Goal: Use online tool/utility: Utilize a website feature to perform a specific function

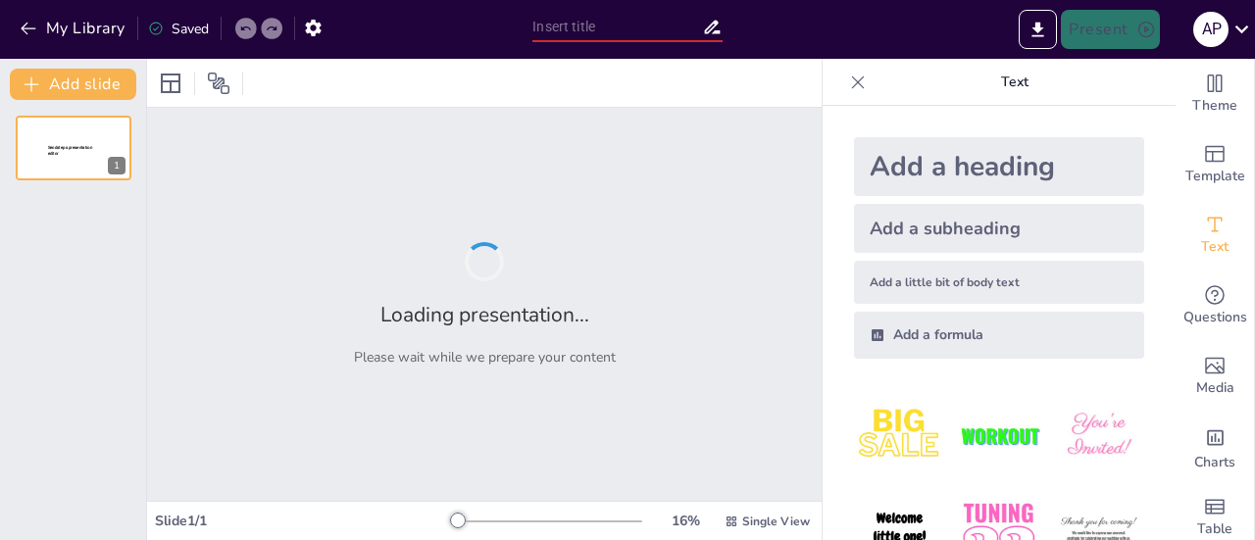
type input "Imported 06 Construyendo el caracter.ppt"
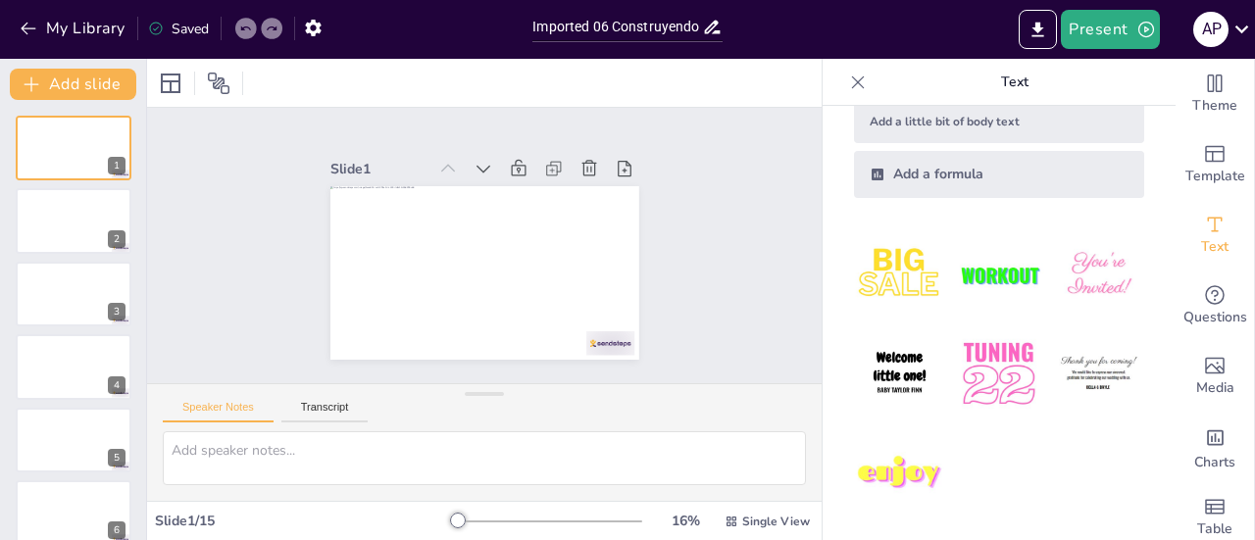
scroll to position [33, 0]
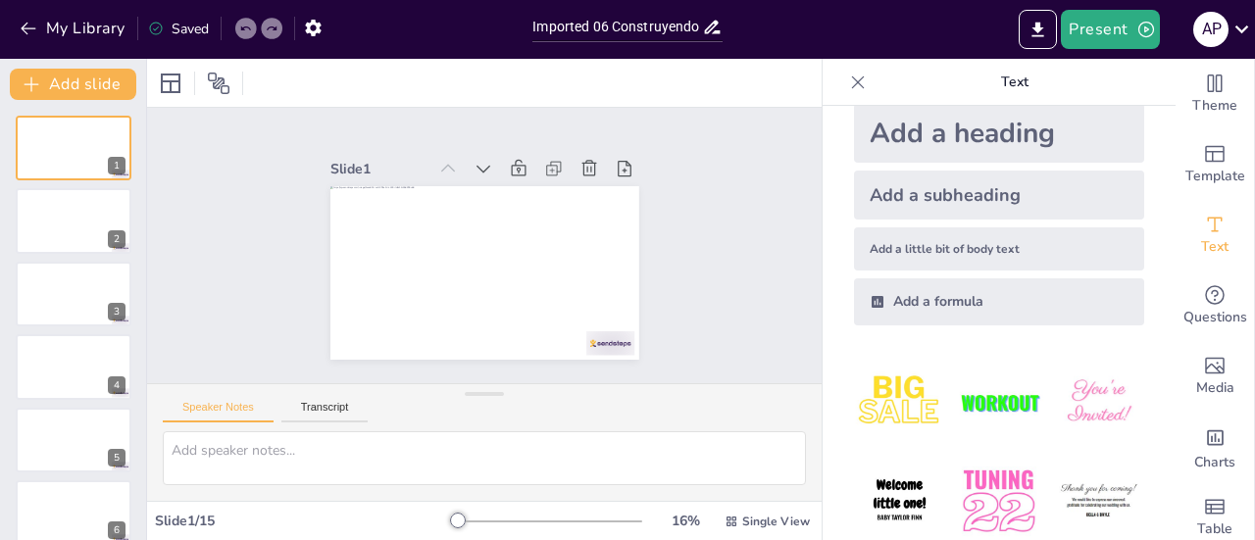
drag, startPoint x: 1254, startPoint y: 191, endPoint x: 1254, endPoint y: 338, distance: 147.1
click at [1254, 338] on div "Theme Template Text Questions Media Charts Table" at bounding box center [1215, 299] width 79 height 481
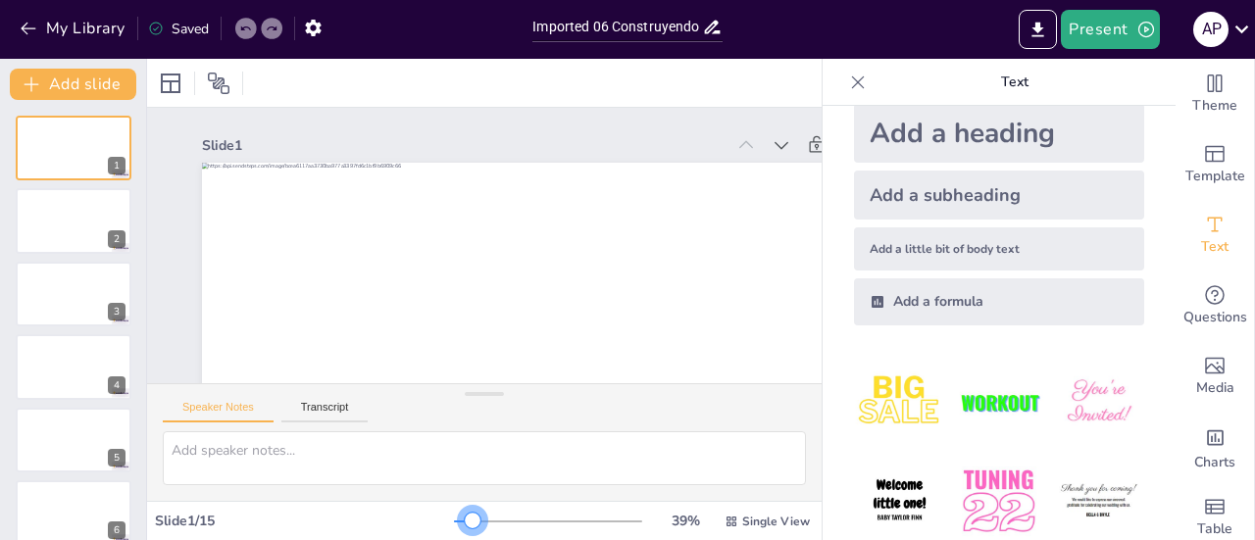
drag, startPoint x: 442, startPoint y: 513, endPoint x: 460, endPoint y: 525, distance: 21.2
click at [465, 525] on div at bounding box center [473, 521] width 16 height 16
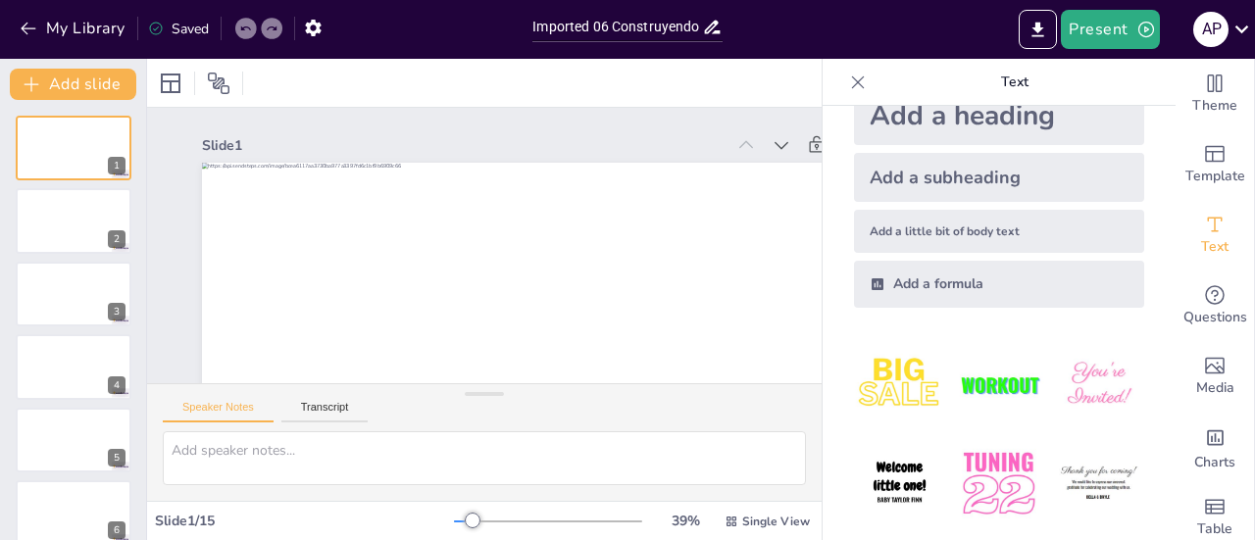
scroll to position [52, 0]
click at [893, 470] on img at bounding box center [899, 482] width 91 height 91
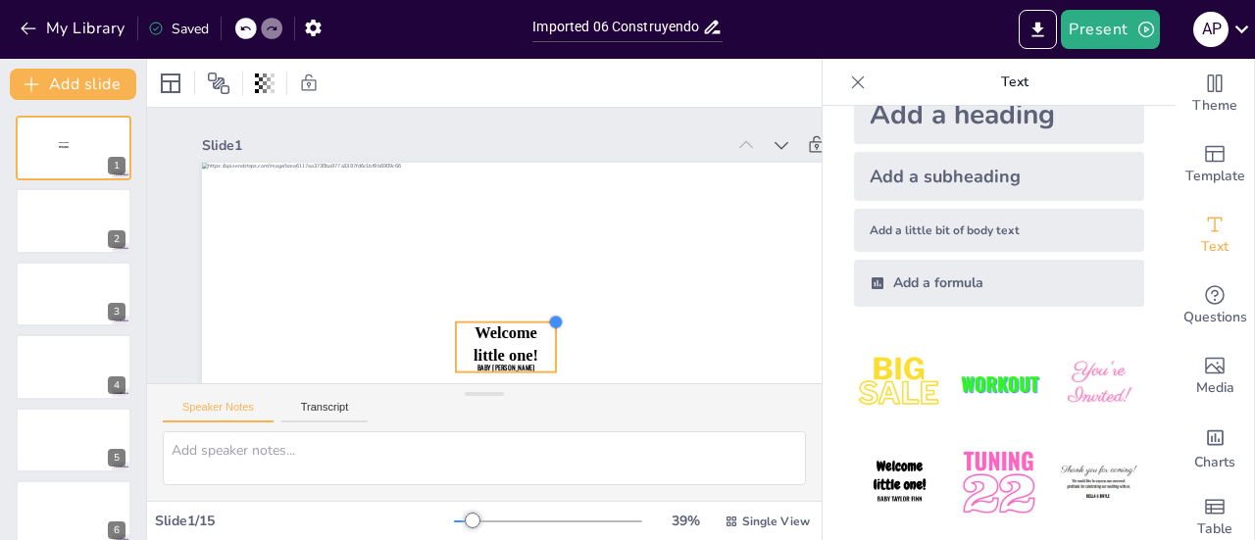
click at [454, 332] on div at bounding box center [443, 342] width 21 height 21
click at [848, 85] on icon at bounding box center [858, 83] width 20 height 20
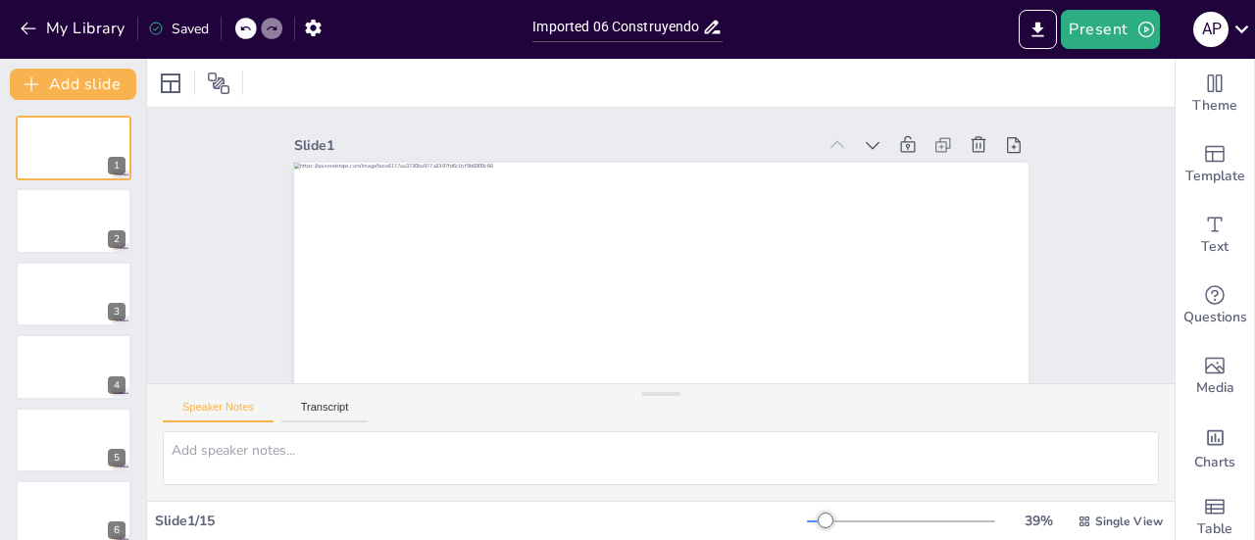
drag, startPoint x: 1254, startPoint y: 152, endPoint x: 1254, endPoint y: 301, distance: 149.0
click at [1254, 301] on div "Theme Template Text Questions Media Charts Table" at bounding box center [1215, 299] width 79 height 481
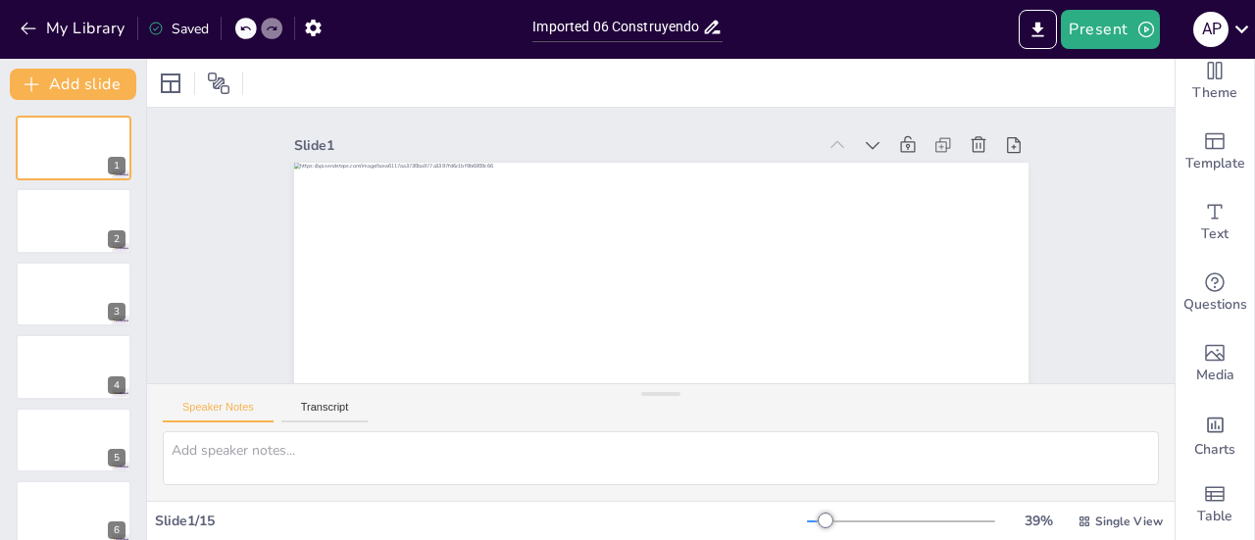
drag, startPoint x: 1254, startPoint y: 172, endPoint x: 1250, endPoint y: 90, distance: 81.5
click at [1250, 90] on div "Theme Template Text Questions Media Charts Table" at bounding box center [1215, 299] width 79 height 481
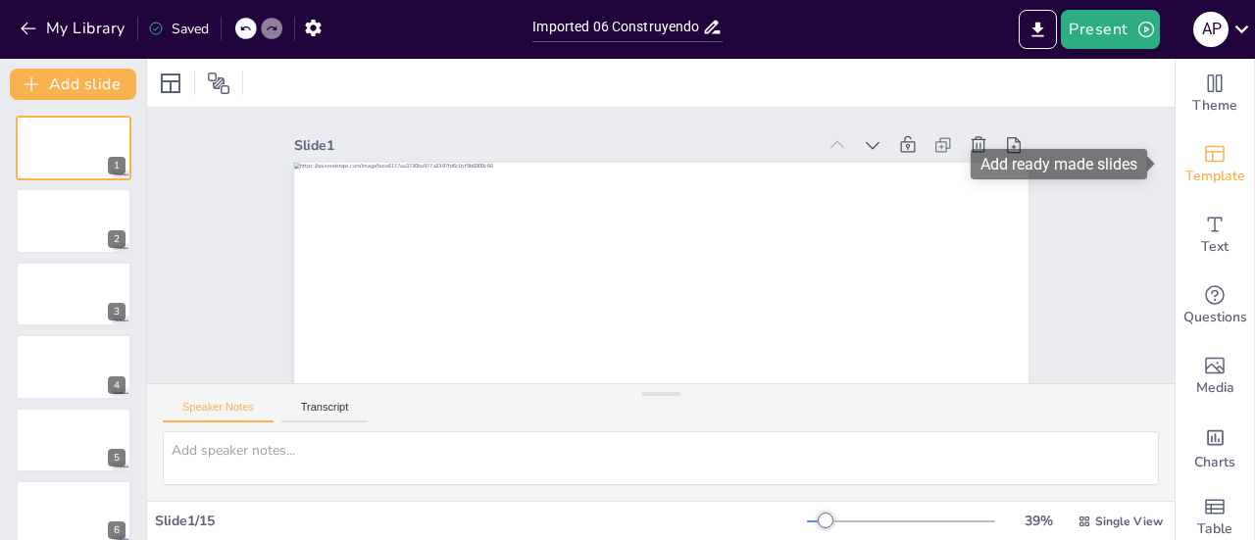
click at [1206, 162] on icon "Add ready made slides" at bounding box center [1215, 154] width 24 height 24
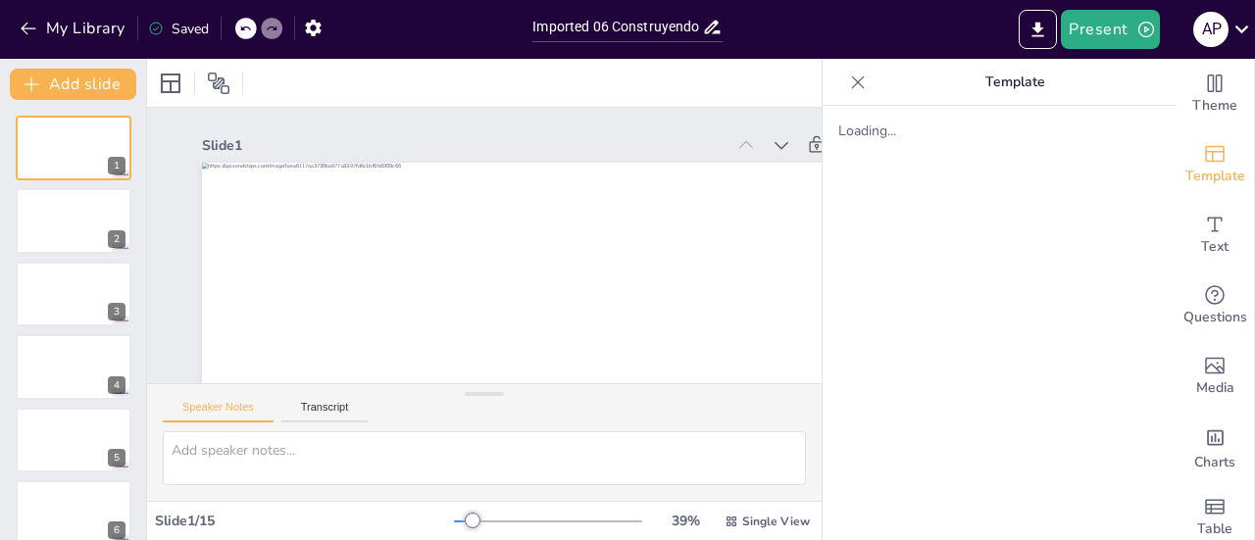
click at [848, 79] on icon at bounding box center [858, 83] width 20 height 20
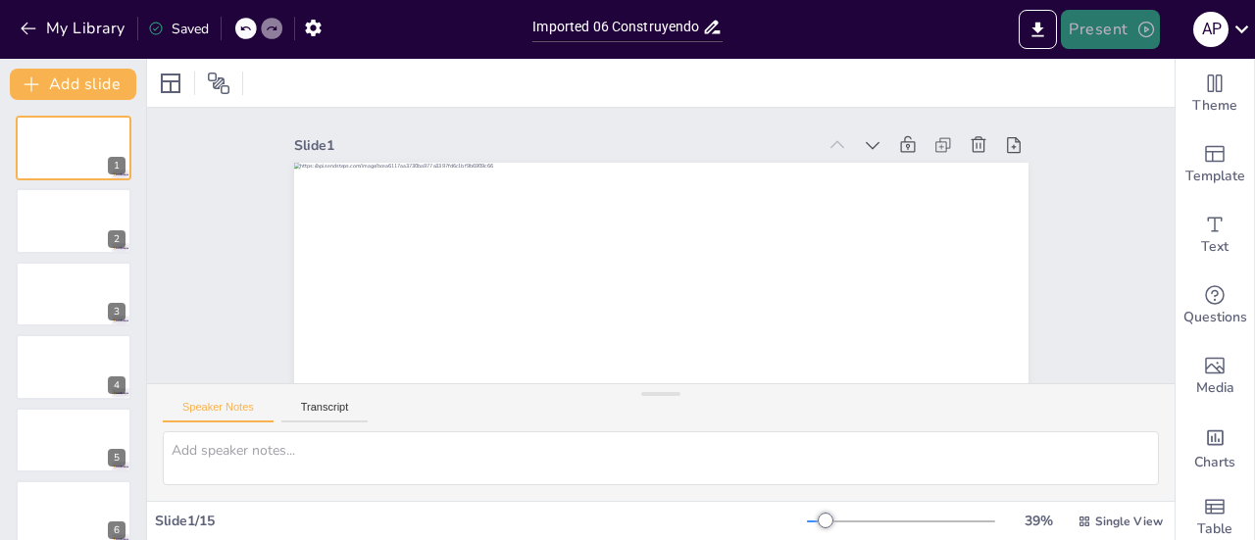
click at [1120, 24] on button "Present" at bounding box center [1110, 29] width 98 height 39
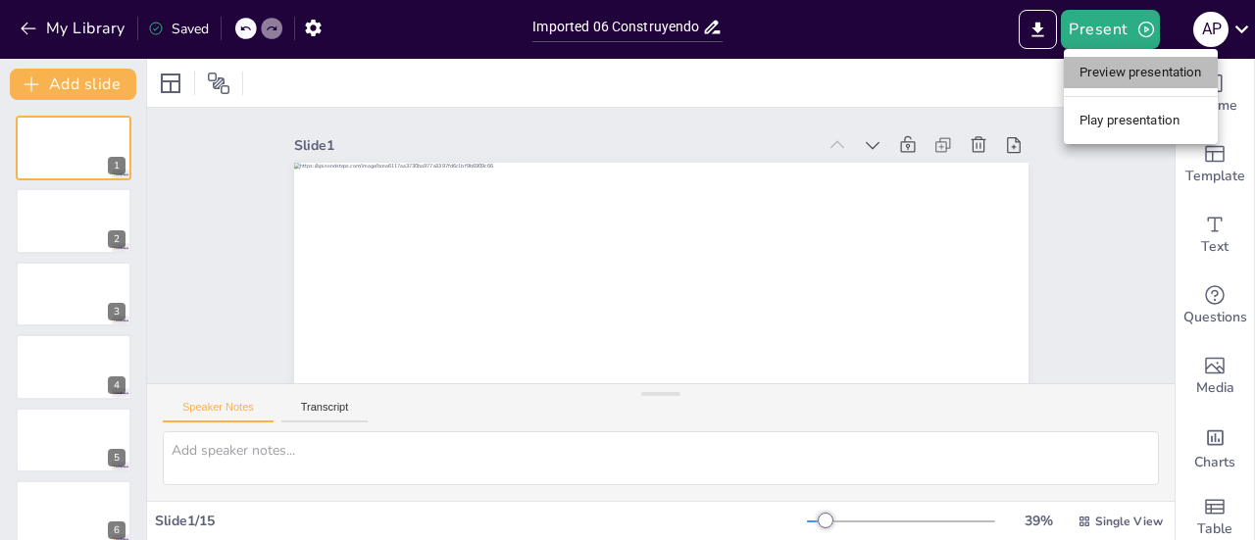
click at [1122, 66] on li "Preview presentation" at bounding box center [1141, 72] width 154 height 31
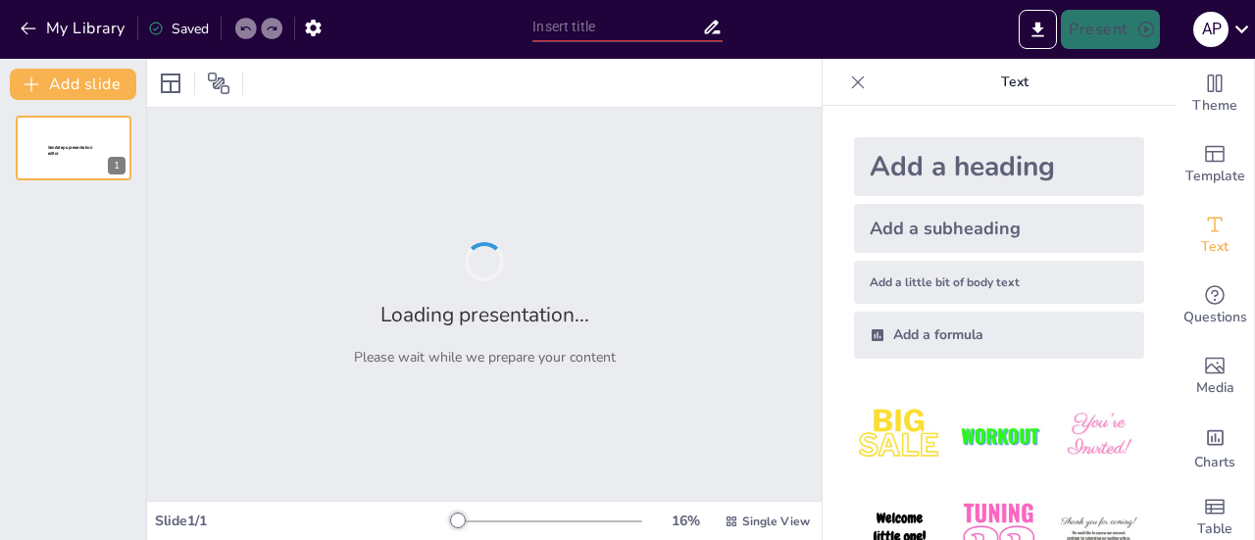
type input "Imported 06 Construyendo el caracter.ppt"
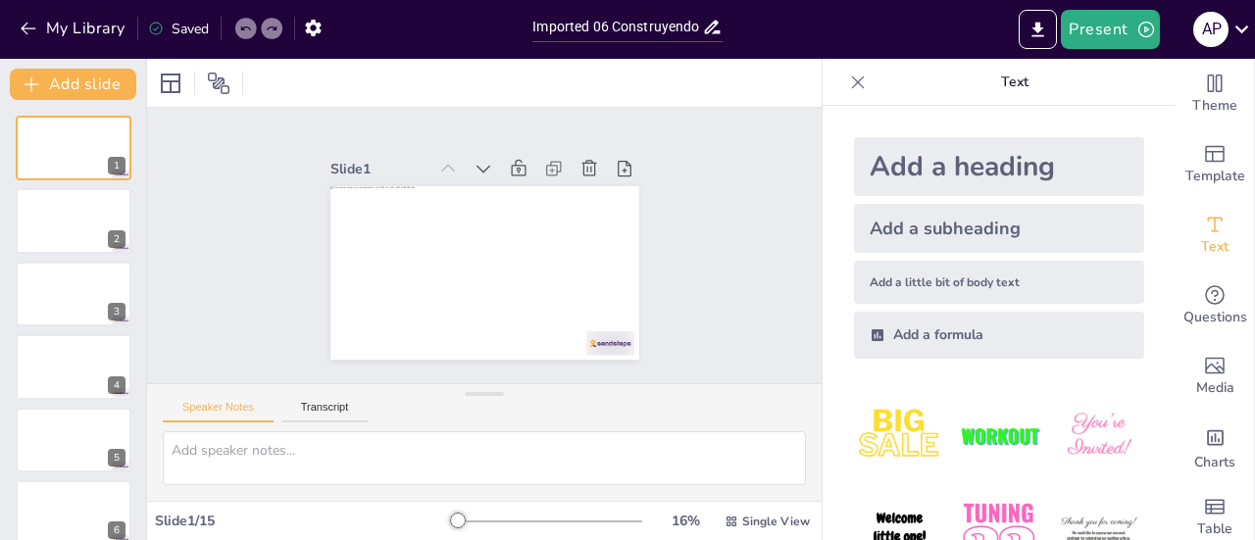
scroll to position [161, 0]
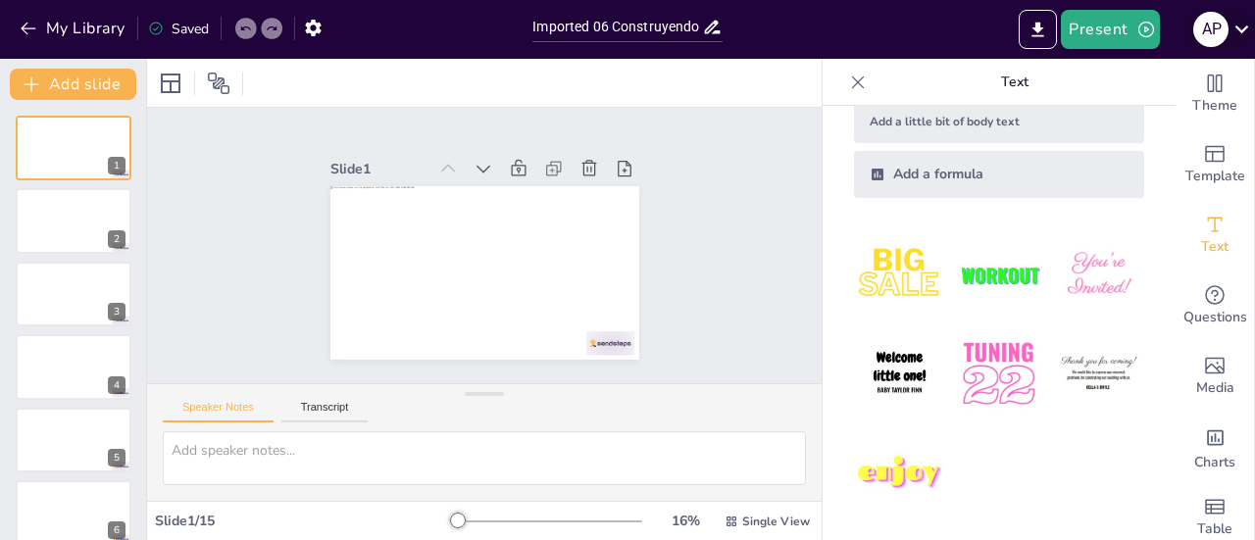
click at [1224, 23] on div "A P" at bounding box center [1210, 29] width 35 height 35
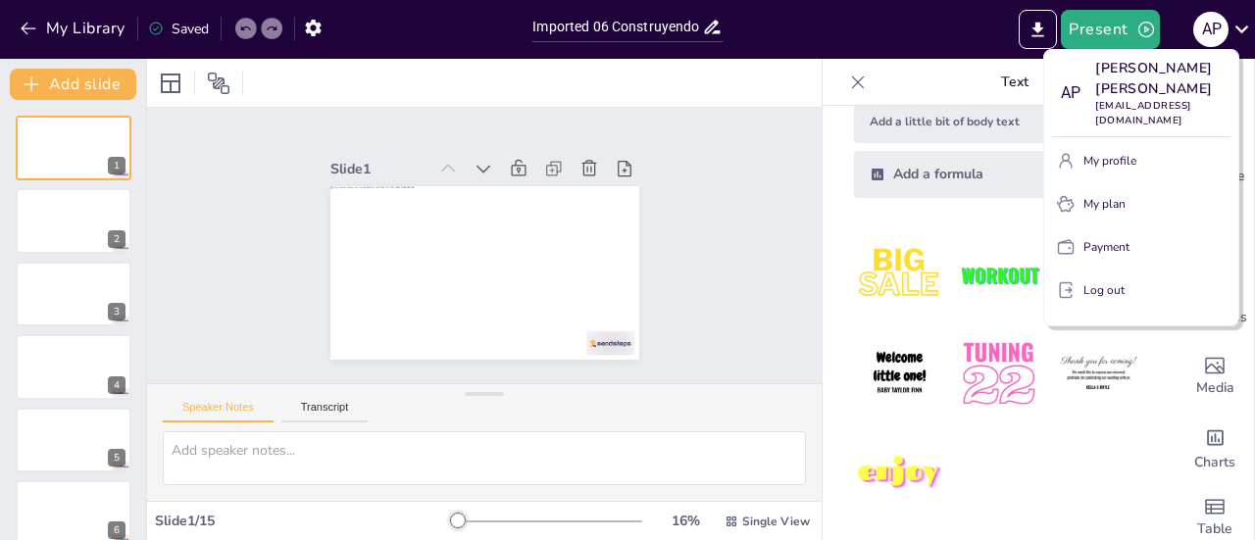
click at [873, 99] on div at bounding box center [627, 270] width 1255 height 540
